Goal: Information Seeking & Learning: Learn about a topic

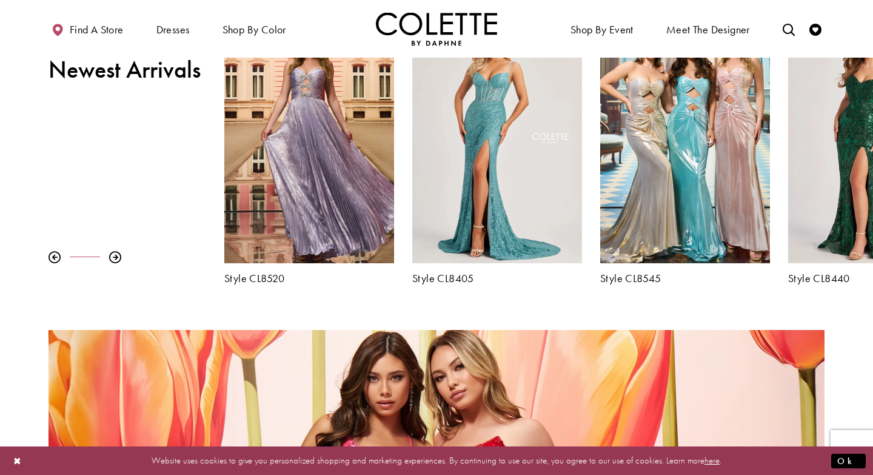
scroll to position [493, 0]
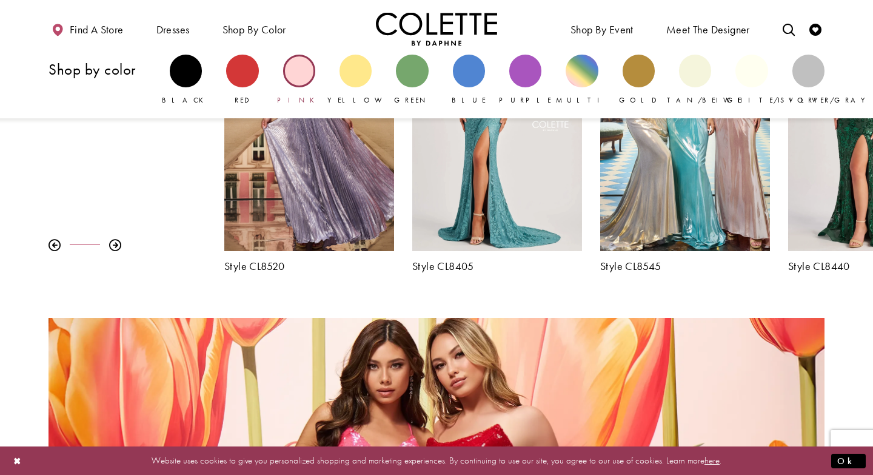
click at [296, 77] on div "Primary block" at bounding box center [299, 71] width 32 height 32
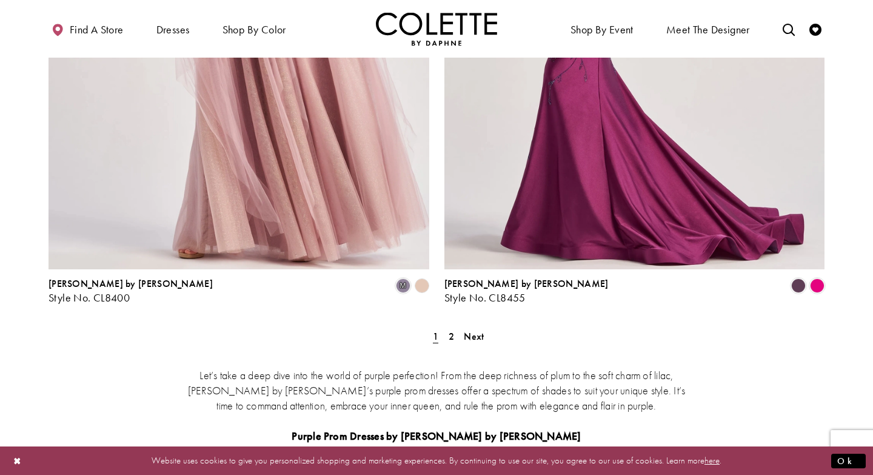
scroll to position [2237, 0]
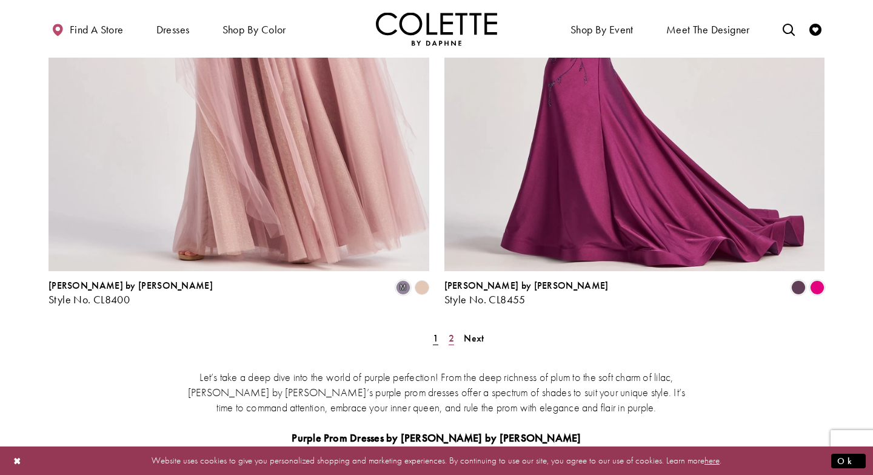
click at [453, 332] on span "2" at bounding box center [451, 338] width 5 height 13
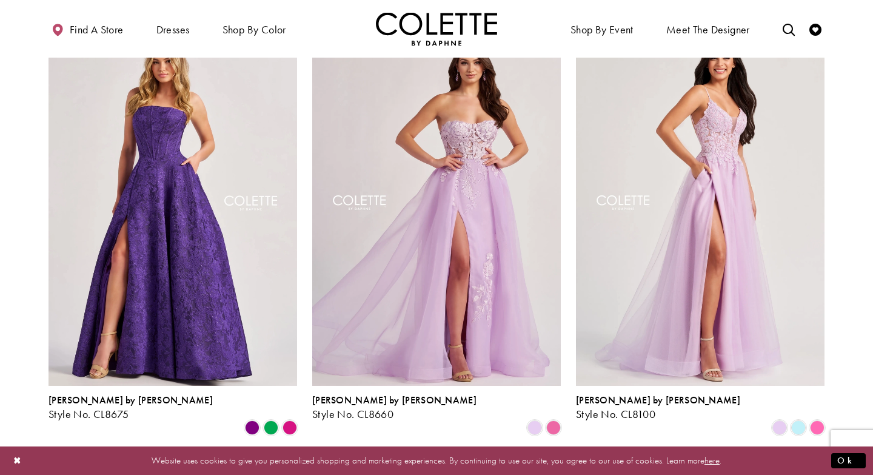
scroll to position [106, 0]
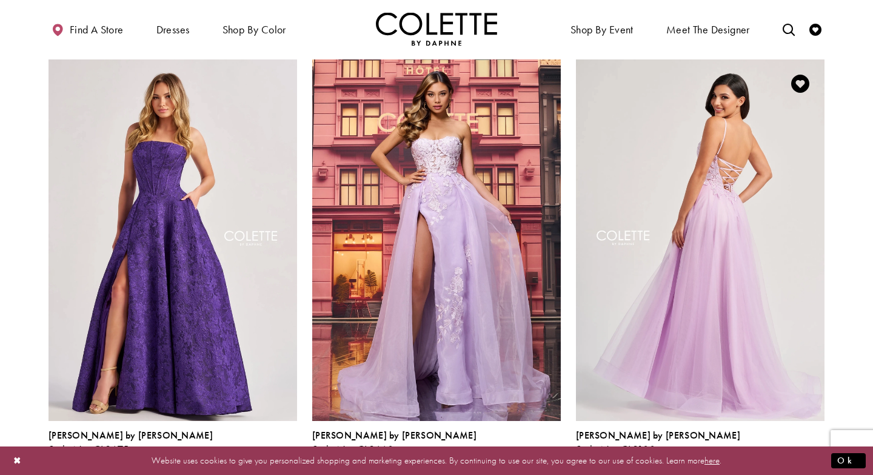
click at [644, 292] on img "Visit Colette by Daphne Style No. CL8100 Page" at bounding box center [700, 240] width 249 height 362
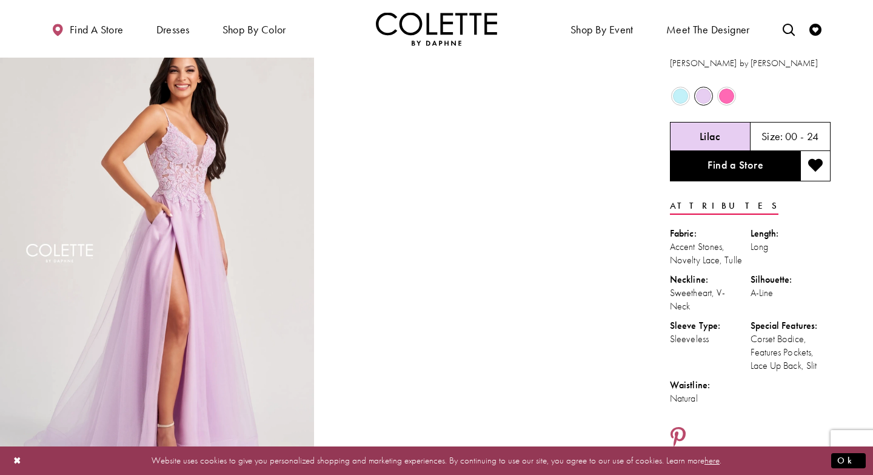
scroll to position [5, 0]
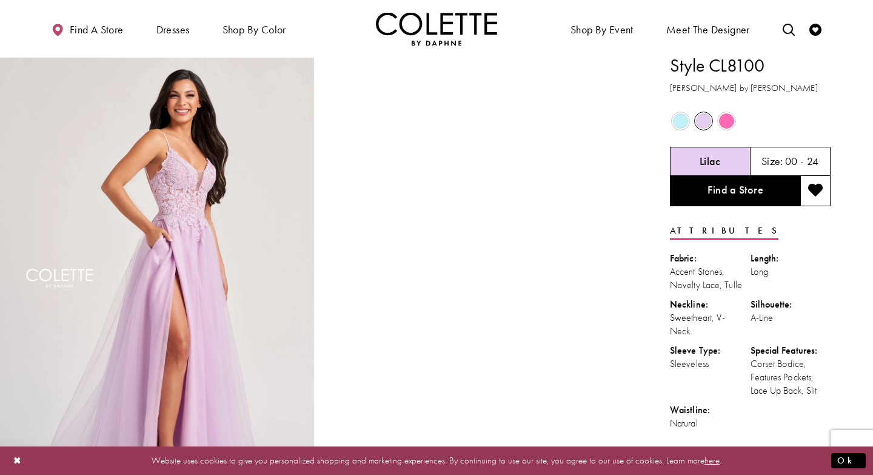
click at [556, 164] on video "Style CL8100 Colette by Daphne #1 autoplay loop mute video" at bounding box center [477, 131] width 314 height 157
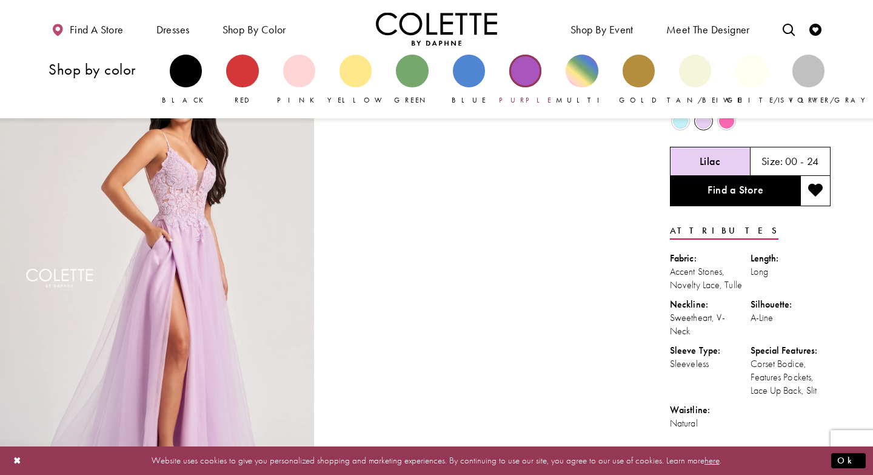
click at [517, 64] on div "Primary block" at bounding box center [526, 71] width 32 height 32
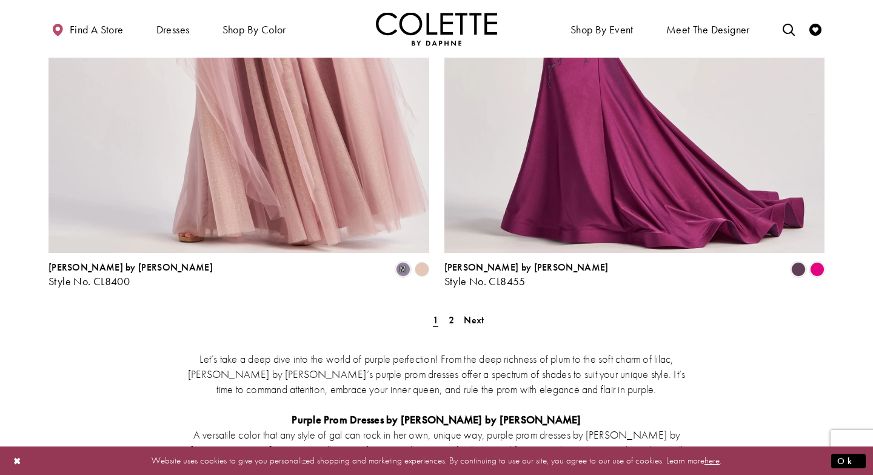
scroll to position [2243, 0]
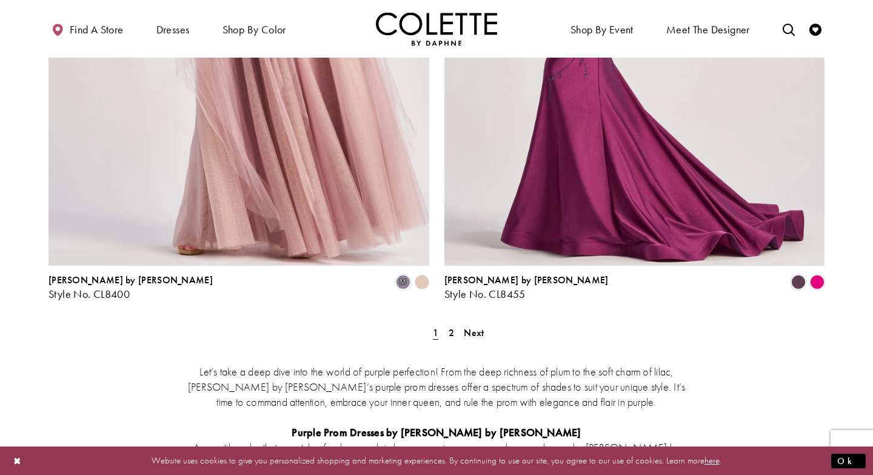
click at [453, 326] on span "2" at bounding box center [451, 332] width 5 height 13
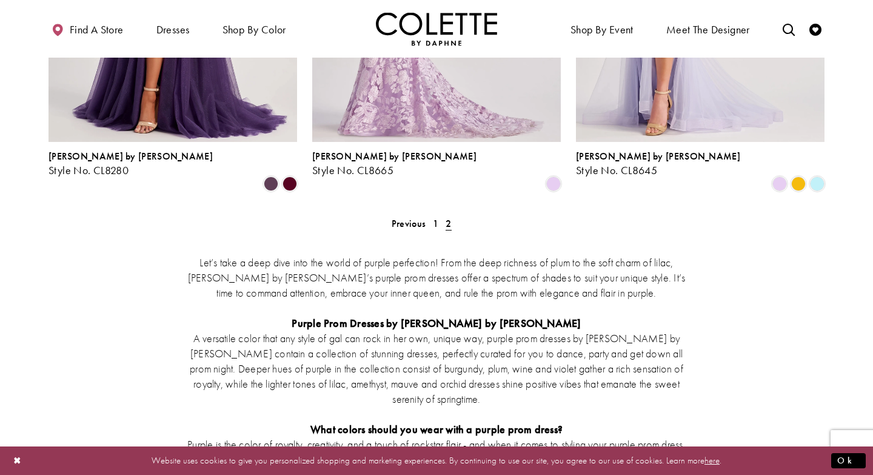
scroll to position [834, 0]
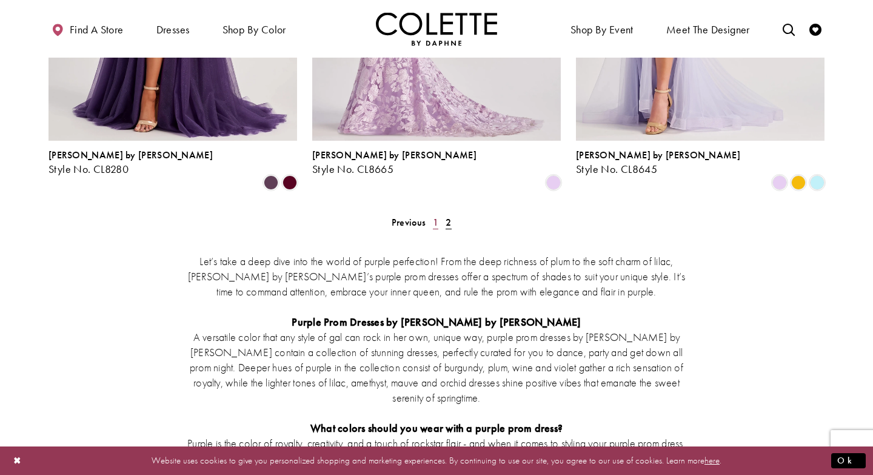
click at [434, 216] on span "1" at bounding box center [435, 222] width 5 height 13
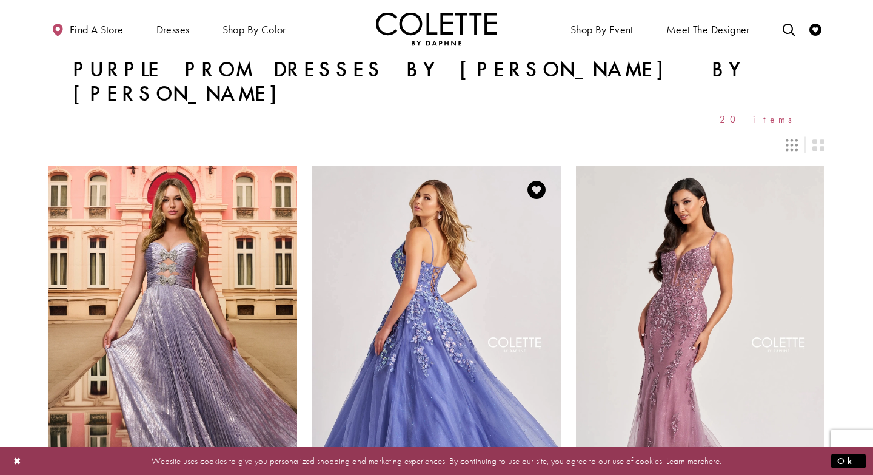
click at [502, 275] on img "Visit Colette by Daphne Style No. CL8420 Page" at bounding box center [436, 347] width 249 height 362
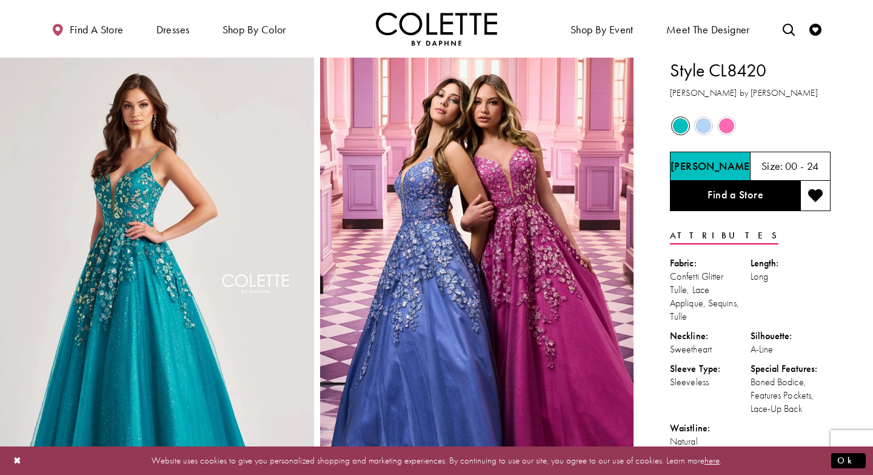
click at [704, 125] on span "Product color controls state depends on size chosen" at bounding box center [703, 125] width 15 height 15
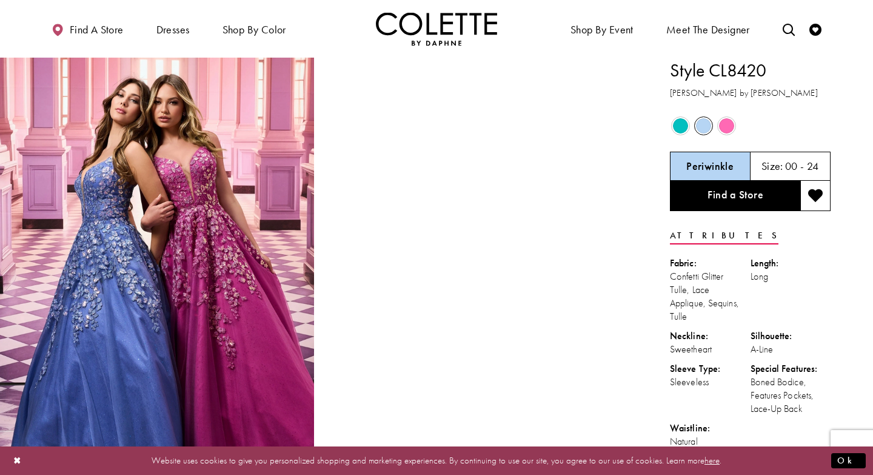
click at [727, 128] on span "Product color controls state depends on size chosen" at bounding box center [726, 125] width 15 height 15
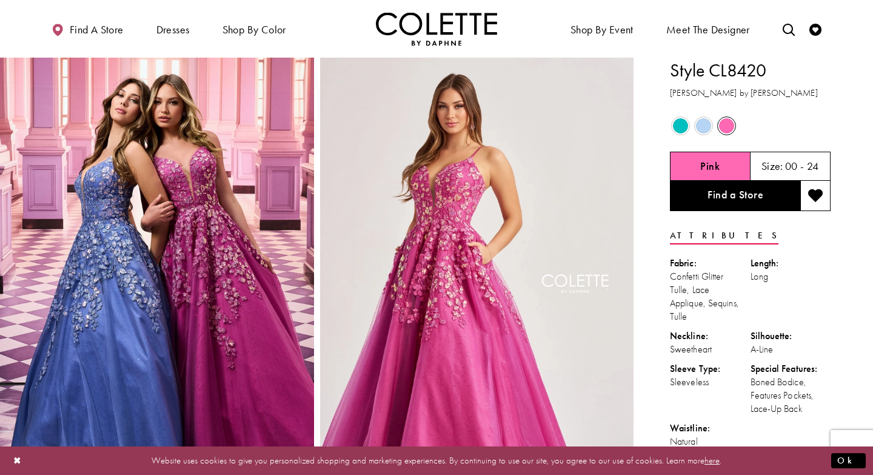
click at [708, 126] on span "Product color controls state depends on size chosen" at bounding box center [703, 125] width 15 height 15
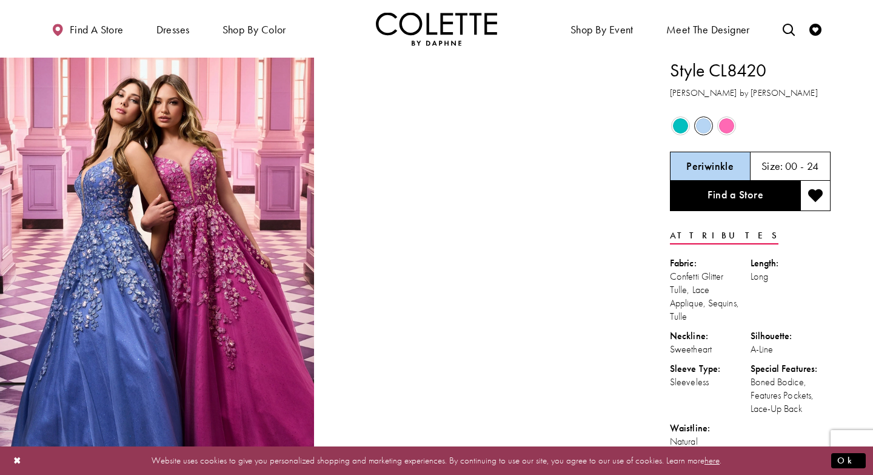
click at [679, 129] on span "Product color controls state depends on size chosen" at bounding box center [680, 125] width 15 height 15
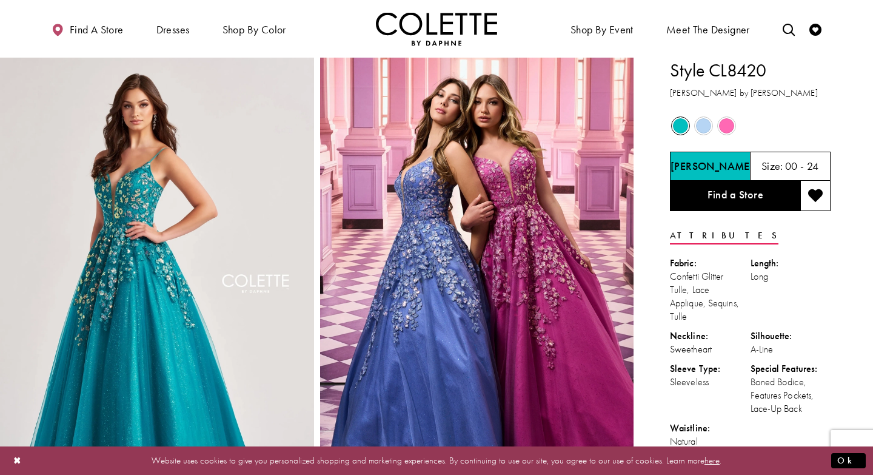
click at [725, 126] on span "Product color controls state depends on size chosen" at bounding box center [726, 125] width 15 height 15
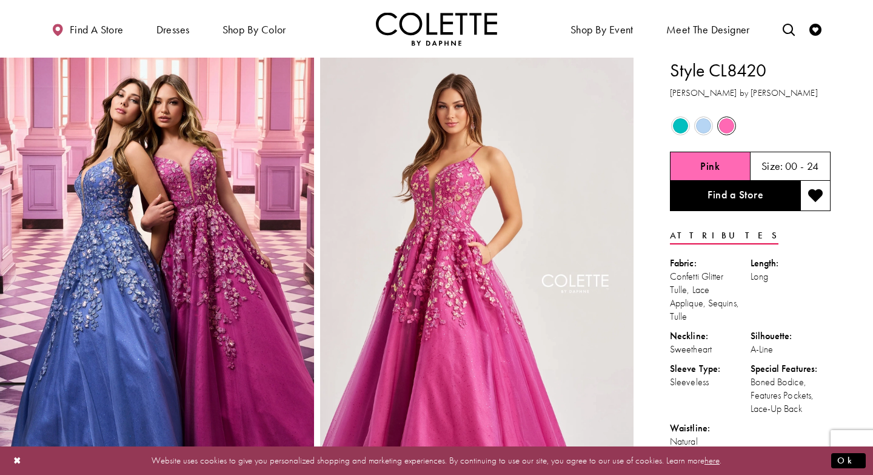
click at [704, 127] on span "Product color controls state depends on size chosen" at bounding box center [703, 125] width 15 height 15
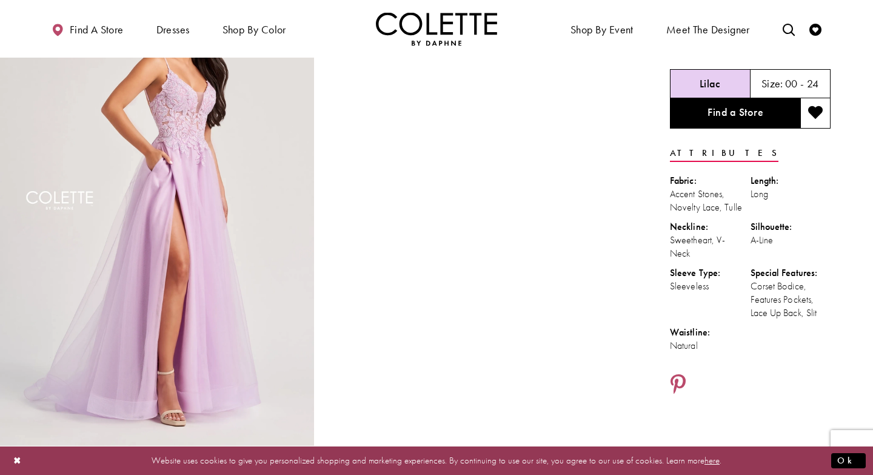
scroll to position [74, 0]
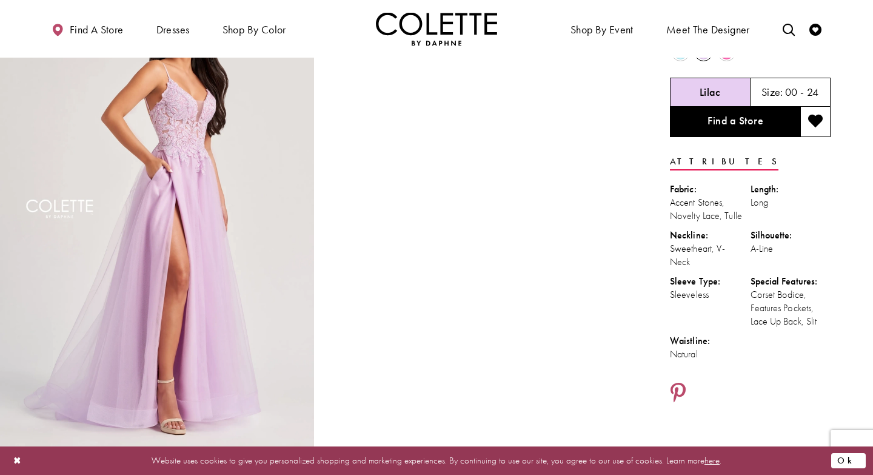
click at [853, 459] on button "Ok" at bounding box center [849, 460] width 35 height 15
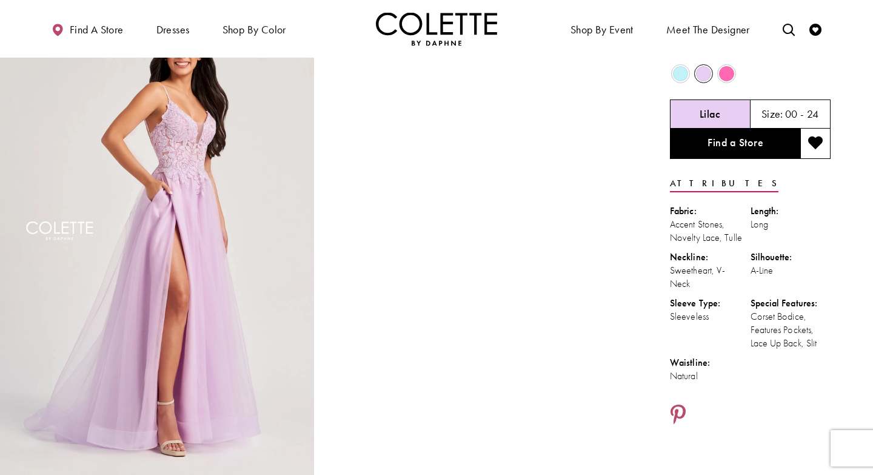
scroll to position [56, 0]
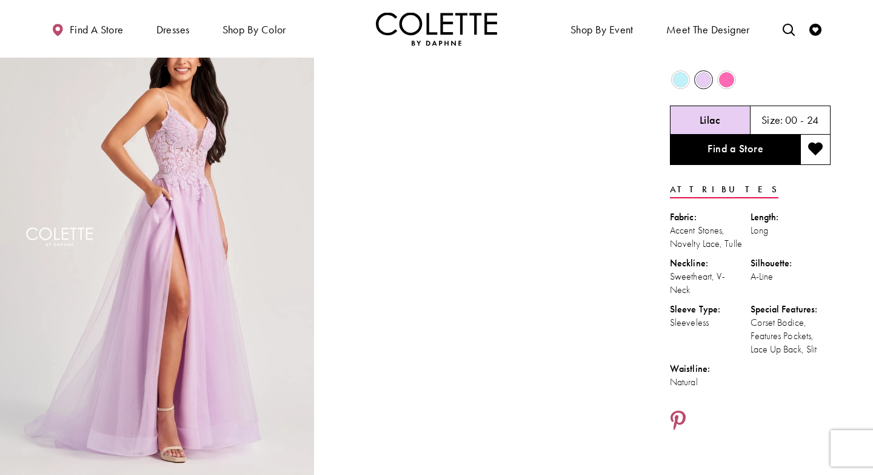
scroll to position [39, 0]
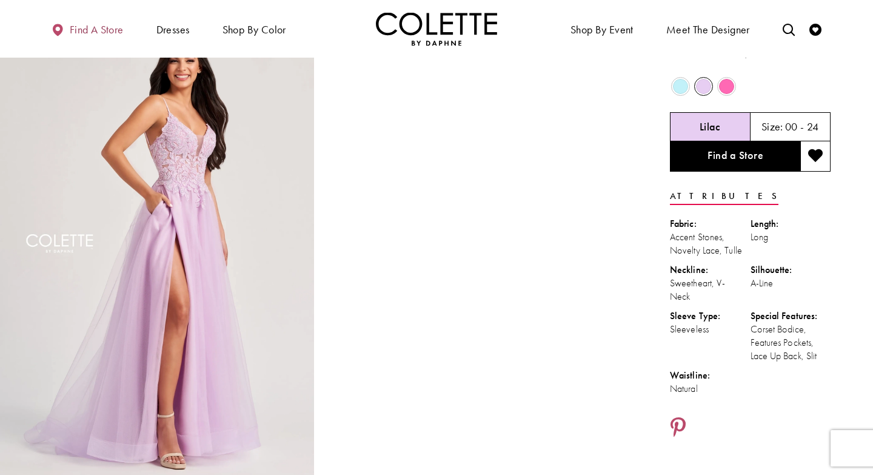
click at [95, 30] on span "Find a store" at bounding box center [97, 30] width 54 height 12
click at [493, 121] on video "Style CL8100 Colette by Daphne #1 autoplay loop mute video" at bounding box center [477, 96] width 314 height 157
